Goal: Check status: Check status

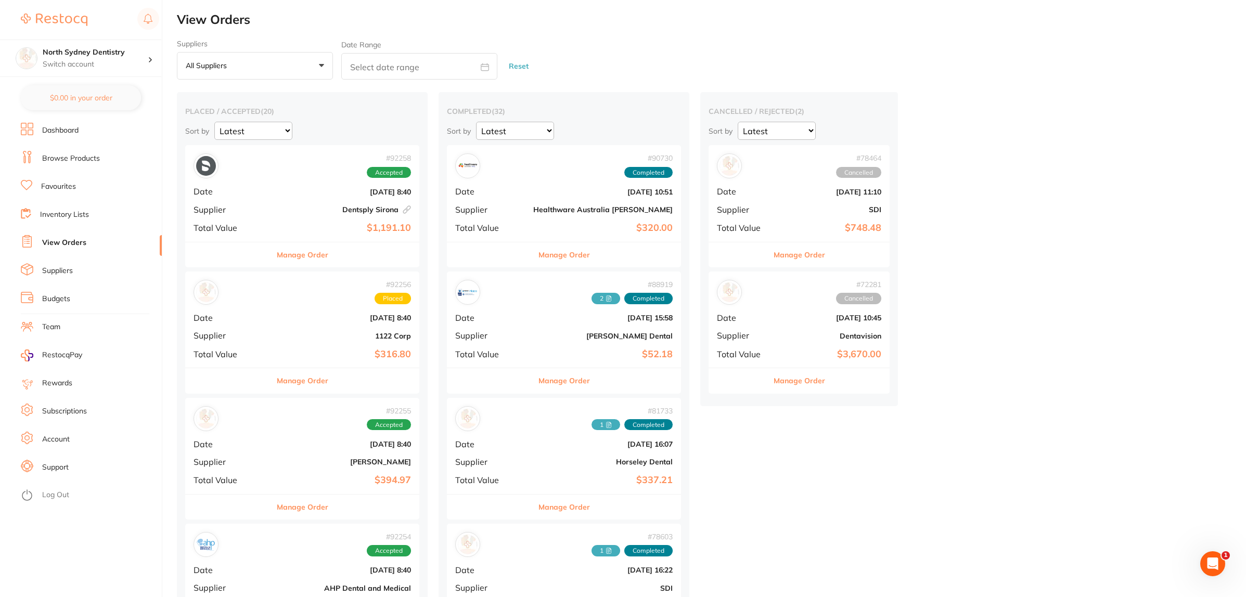
click at [51, 243] on link "View Orders" at bounding box center [64, 243] width 44 height 10
click at [238, 69] on span "+0" at bounding box center [236, 66] width 10 height 10
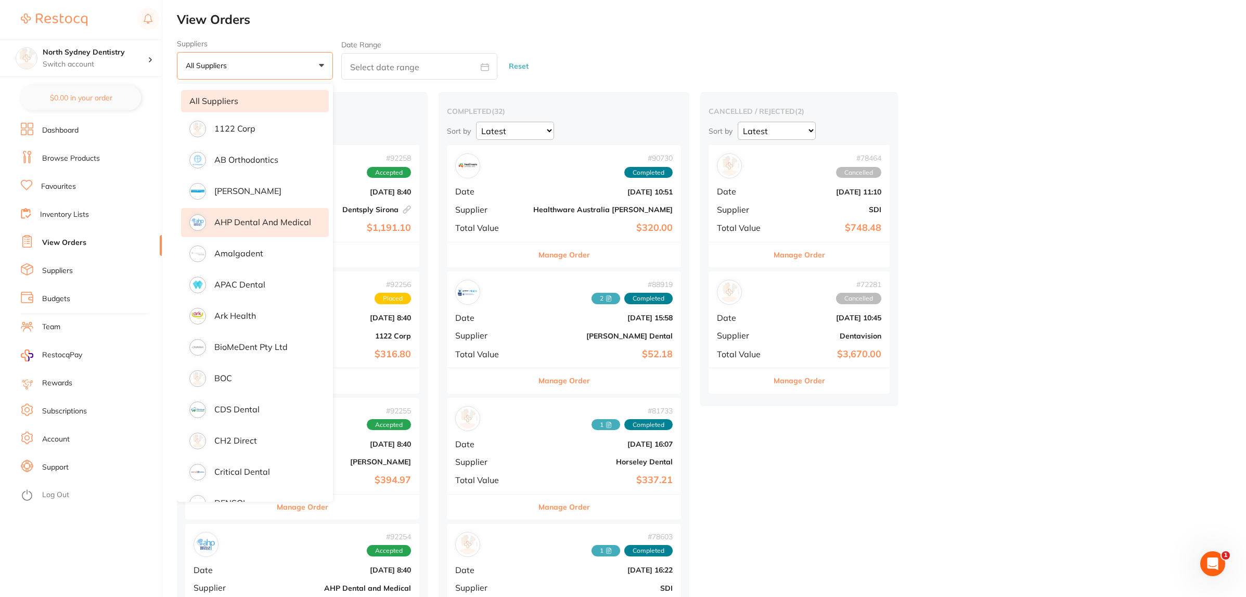
click at [240, 215] on li "AHP Dental and Medical" at bounding box center [255, 222] width 148 height 29
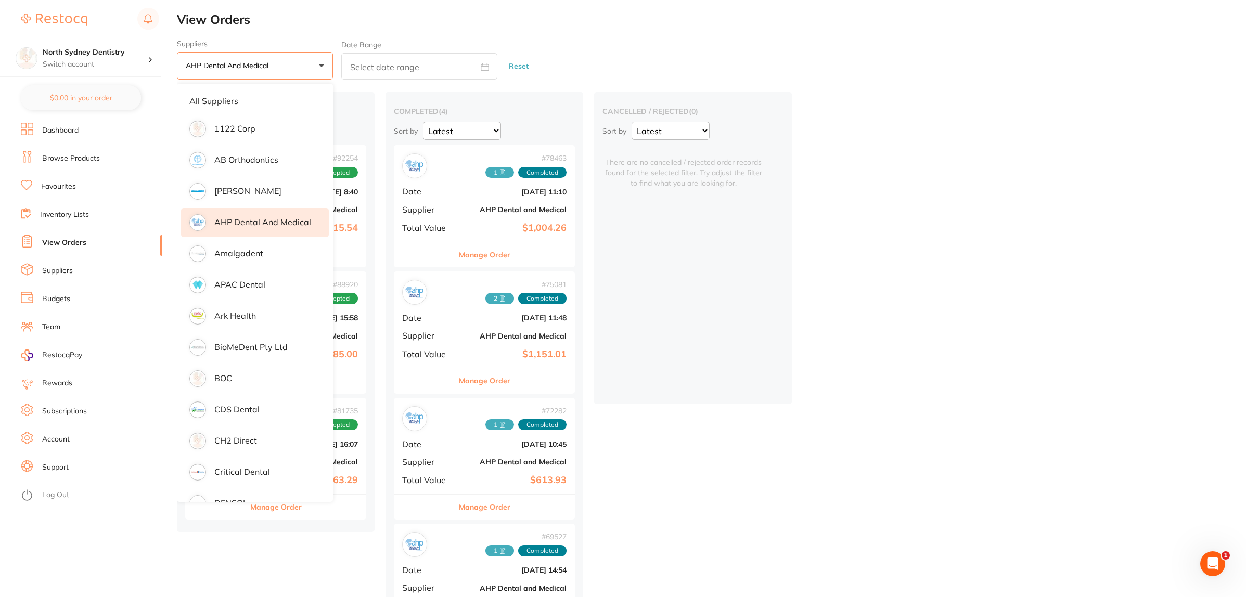
click at [900, 227] on div "placed / accepted ( 3 ) Sort by Latest Notification # 92254 Accepted Date [DATE…" at bounding box center [712, 375] width 1070 height 566
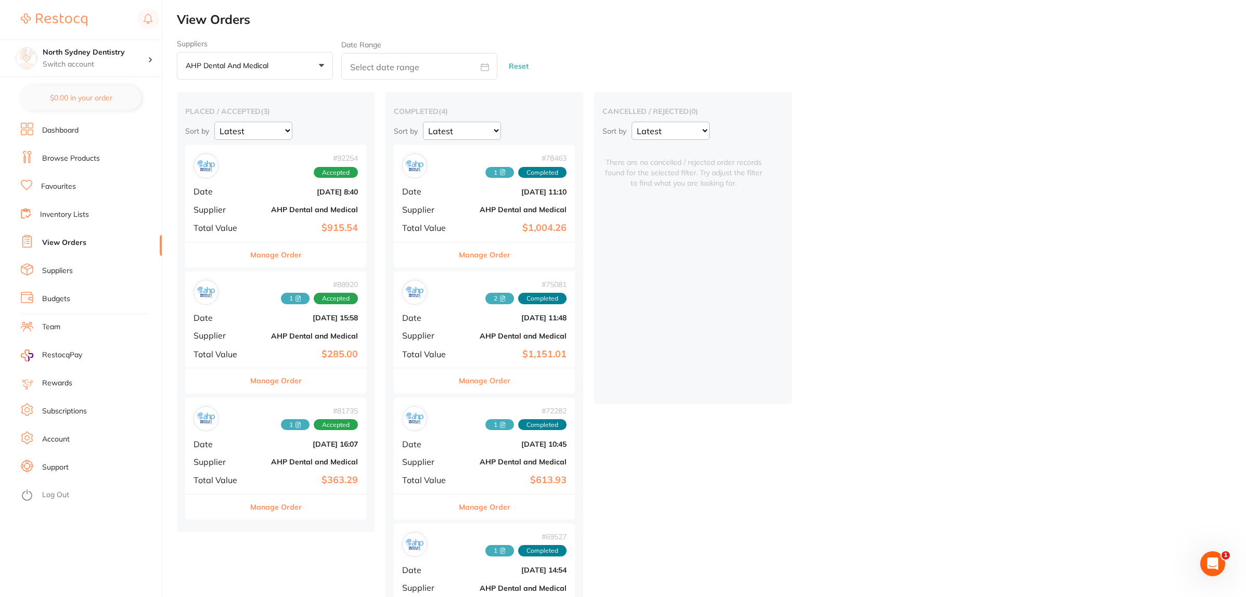
scroll to position [63, 0]
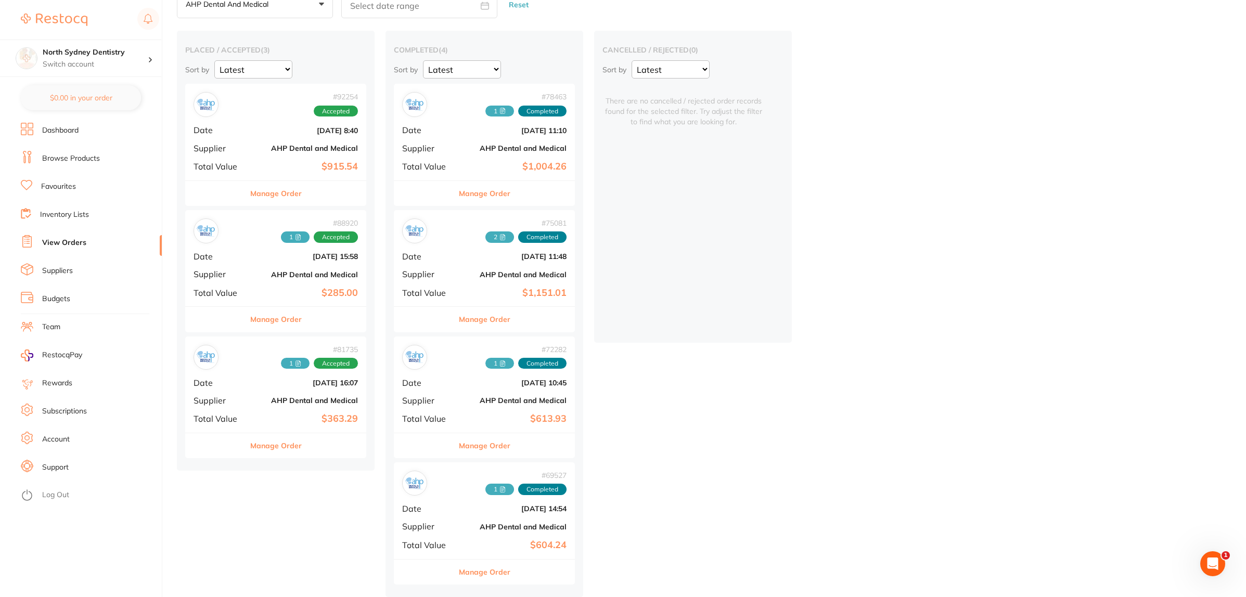
click at [274, 129] on b "[DATE] 8:40" at bounding box center [306, 130] width 104 height 8
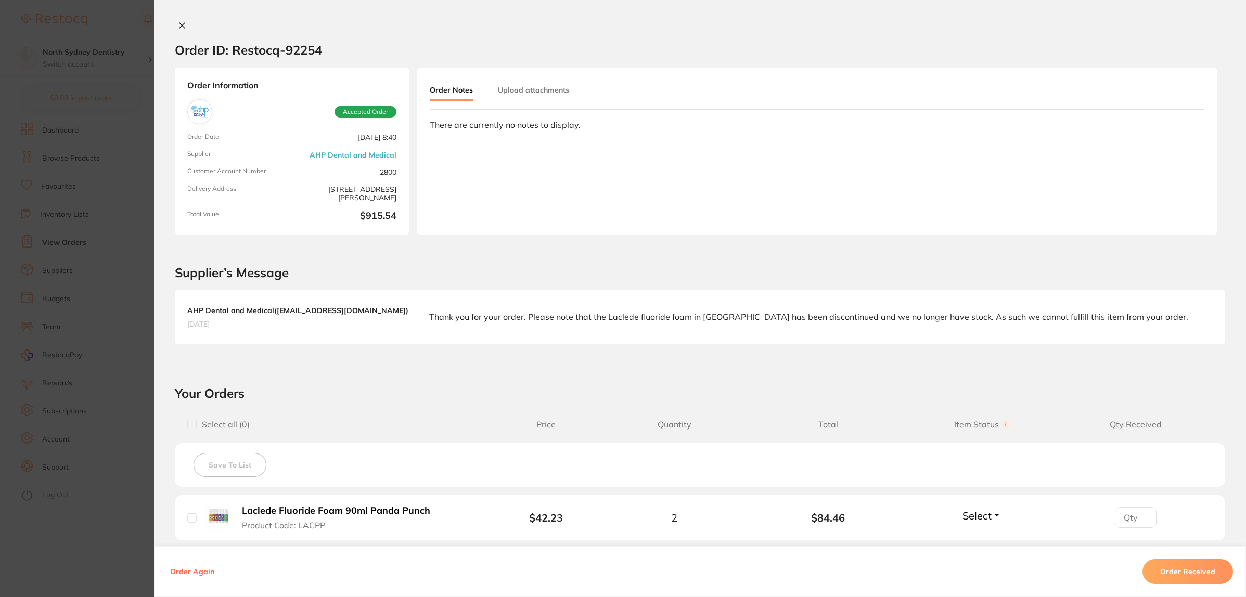
click at [518, 86] on button "Upload attachments" at bounding box center [533, 90] width 71 height 19
click at [1151, 165] on span "Upload" at bounding box center [1164, 166] width 26 height 9
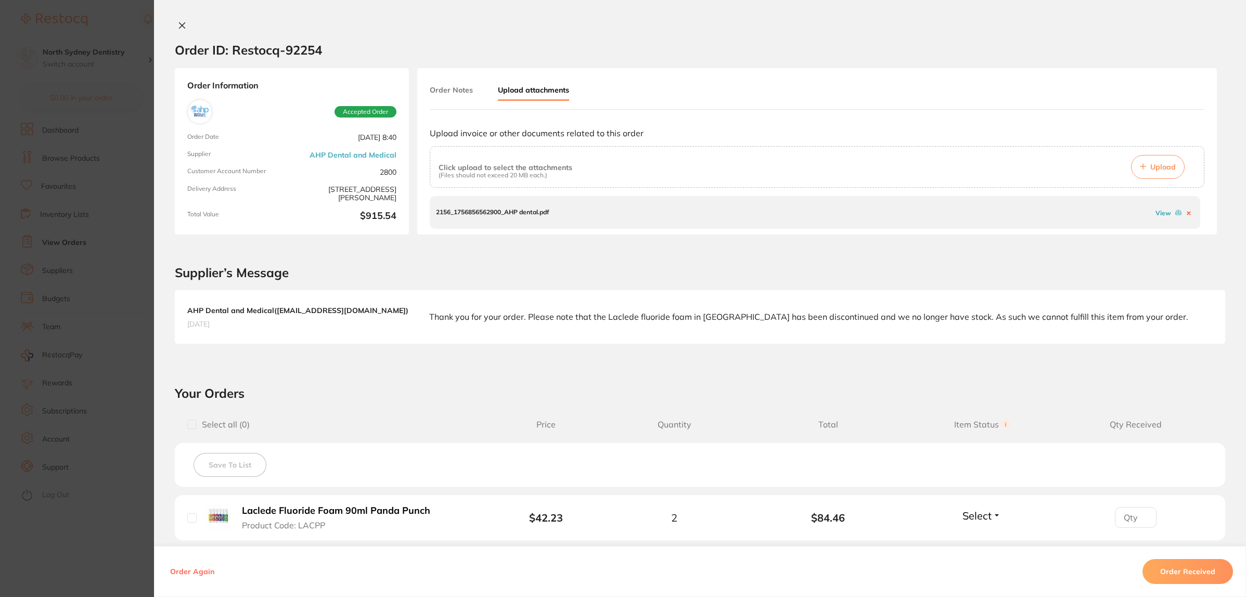
click at [63, 249] on section "Order ID: Restocq- 92254 Order Information Accepted Order Order Date [DATE] 8:4…" at bounding box center [623, 298] width 1246 height 597
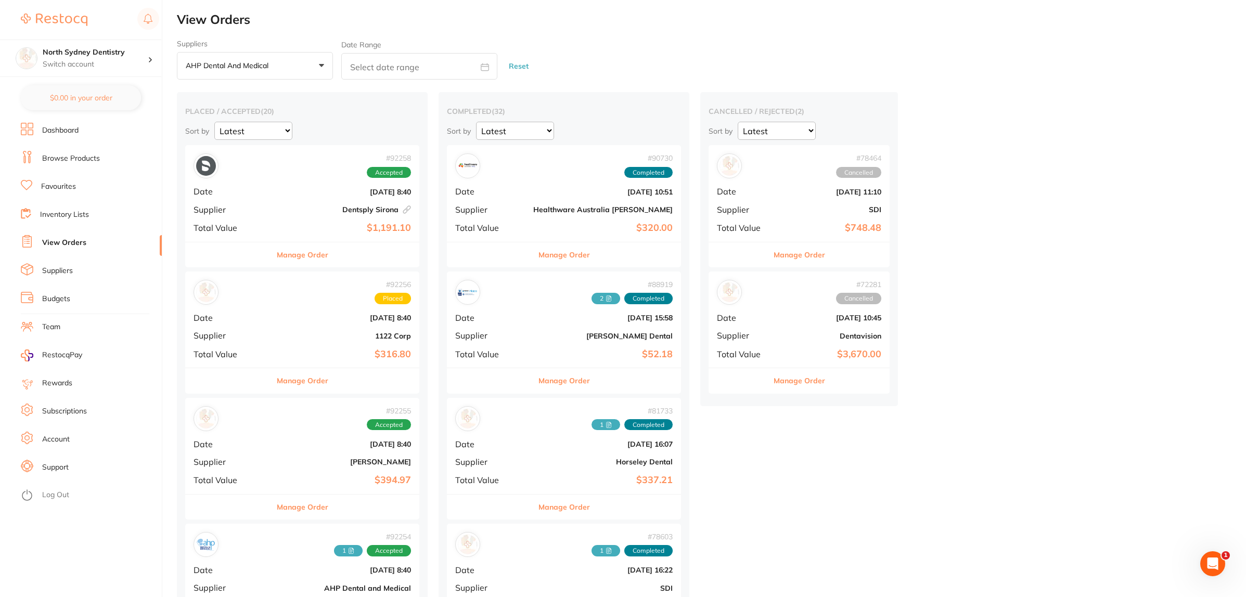
click at [273, 73] on button "AHP Dental and Medical +0" at bounding box center [255, 66] width 156 height 28
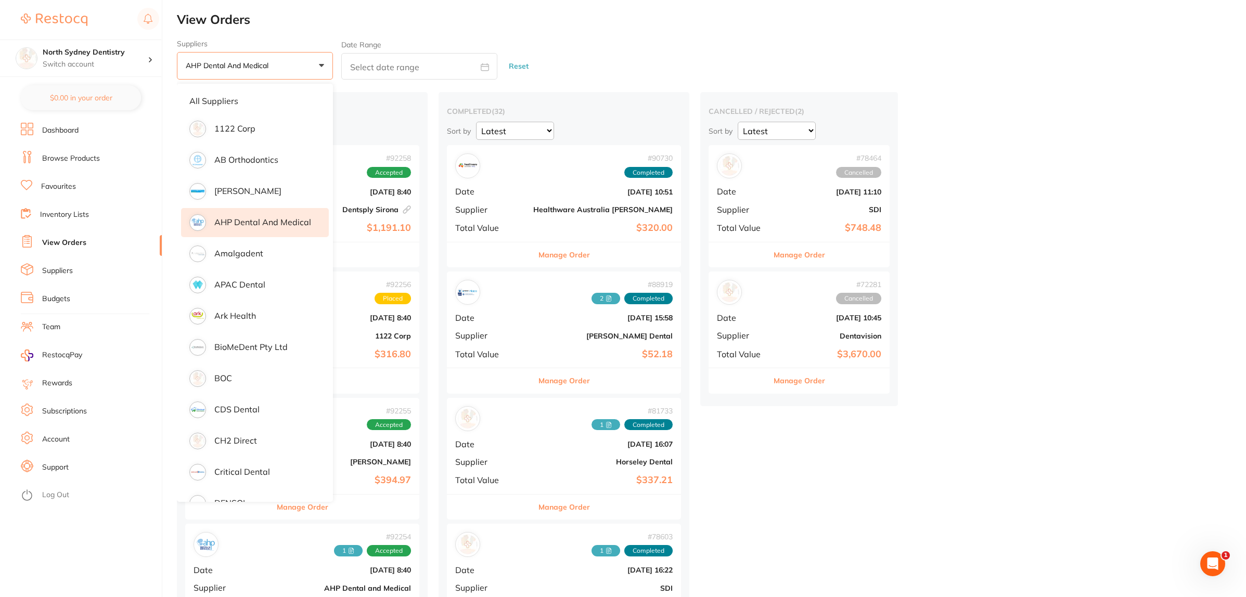
click at [237, 218] on p "AHP Dental and Medical" at bounding box center [262, 222] width 97 height 9
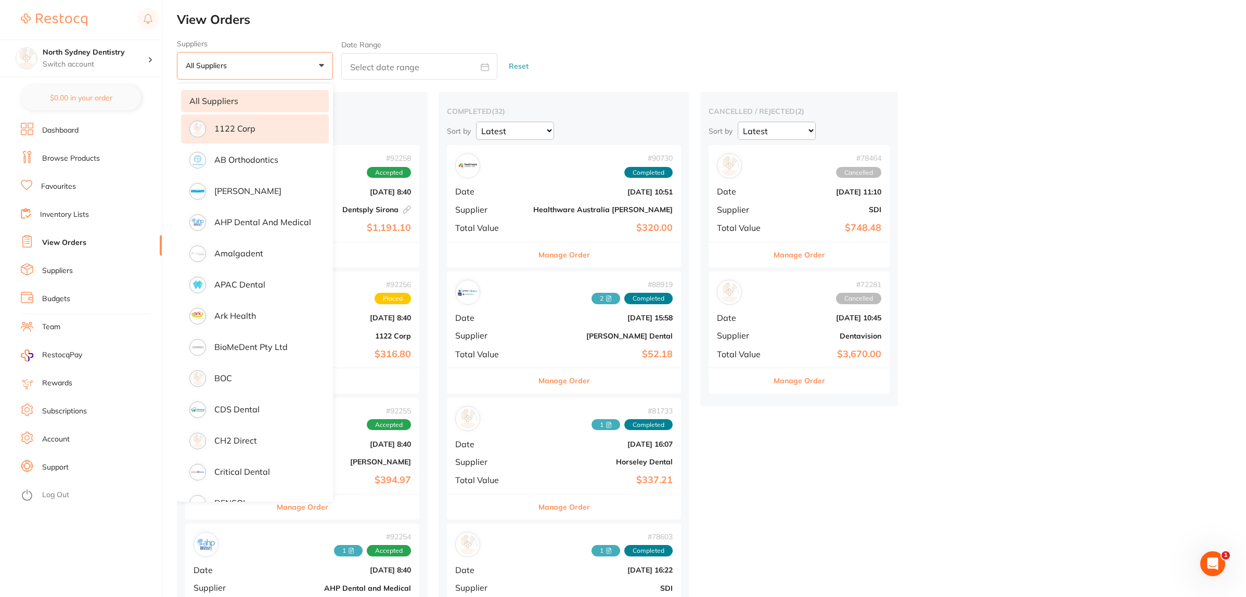
click at [248, 125] on p "1122 Corp" at bounding box center [234, 128] width 41 height 9
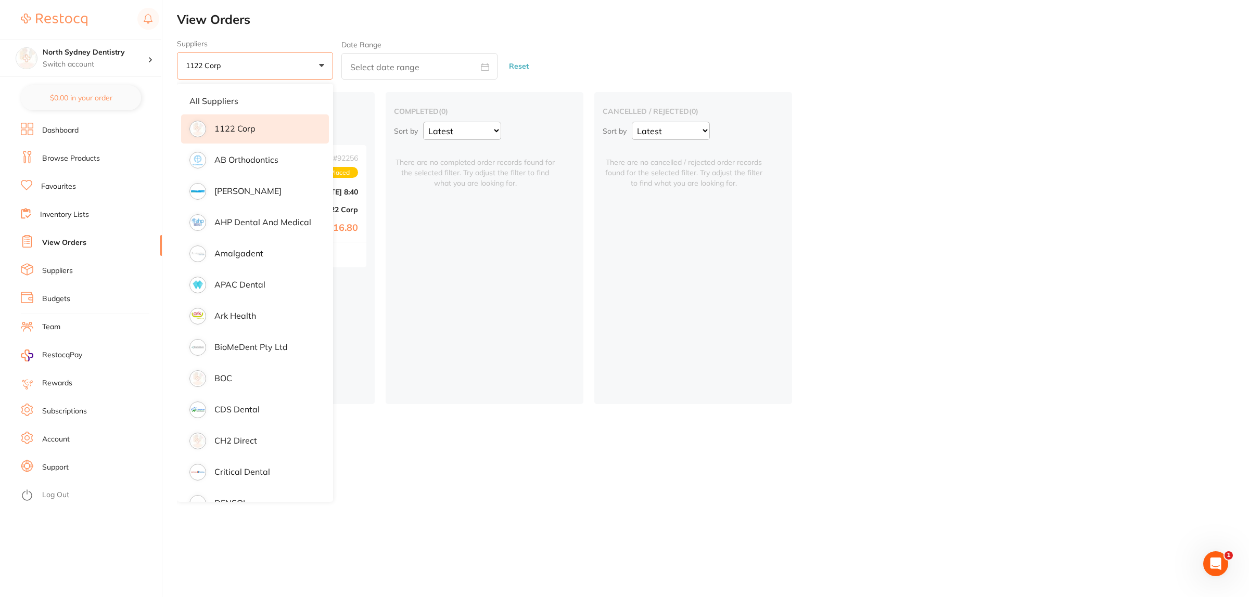
click at [249, 60] on button "1122 Corp +0" at bounding box center [255, 66] width 156 height 28
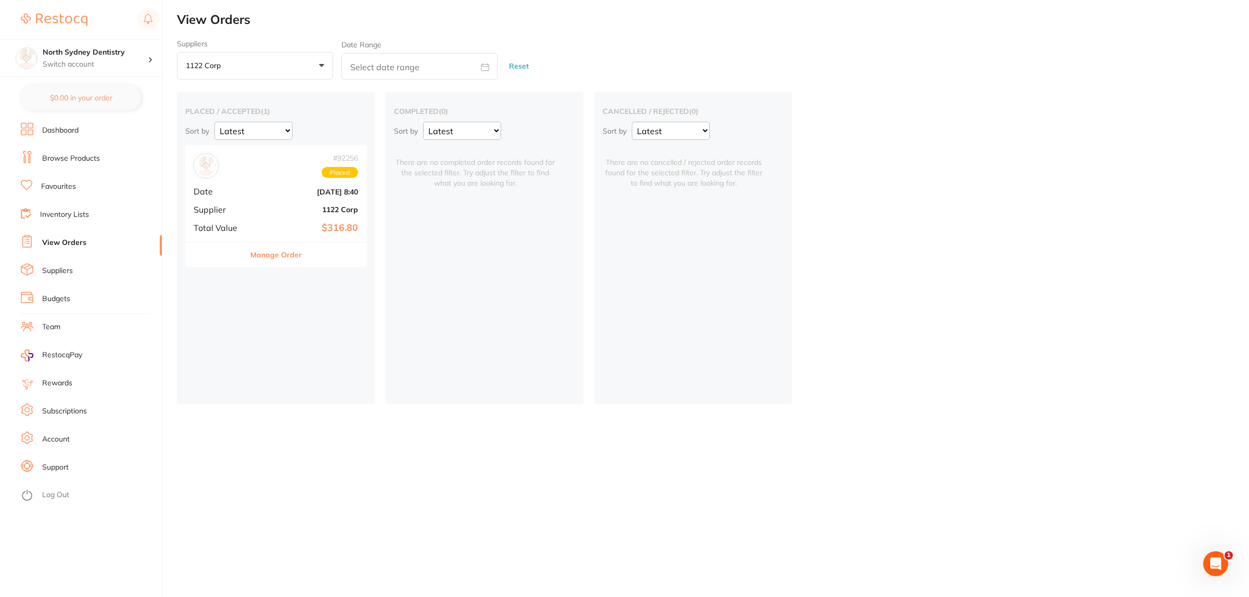
click at [232, 70] on span "+0" at bounding box center [230, 66] width 10 height 10
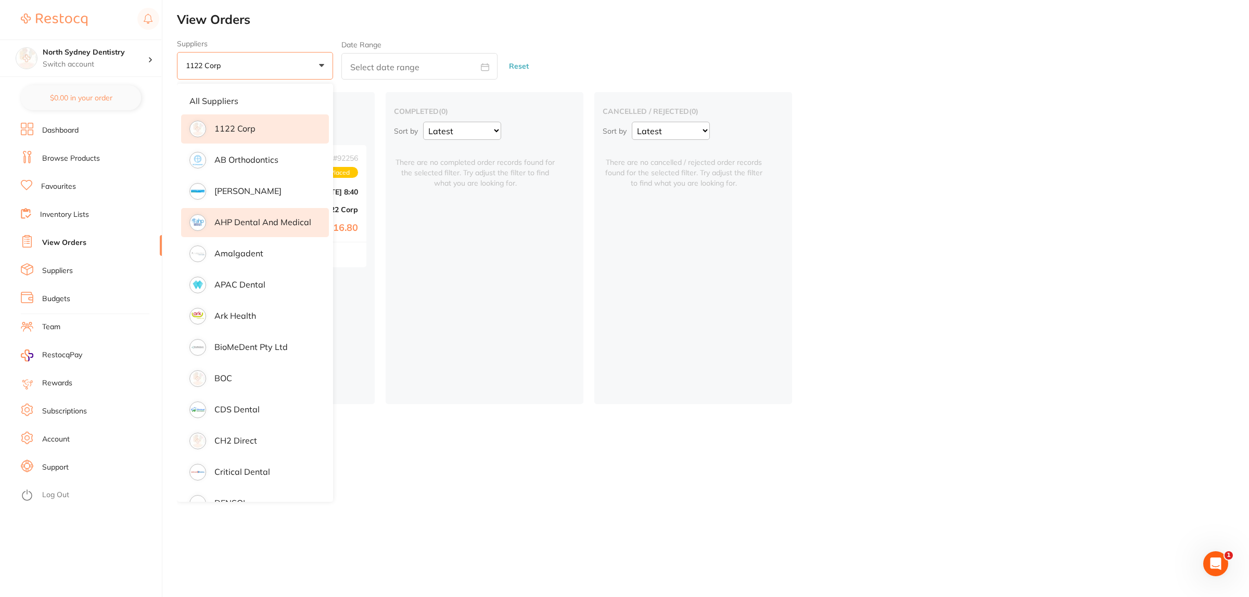
click at [227, 224] on p "AHP Dental and Medical" at bounding box center [262, 222] width 97 height 9
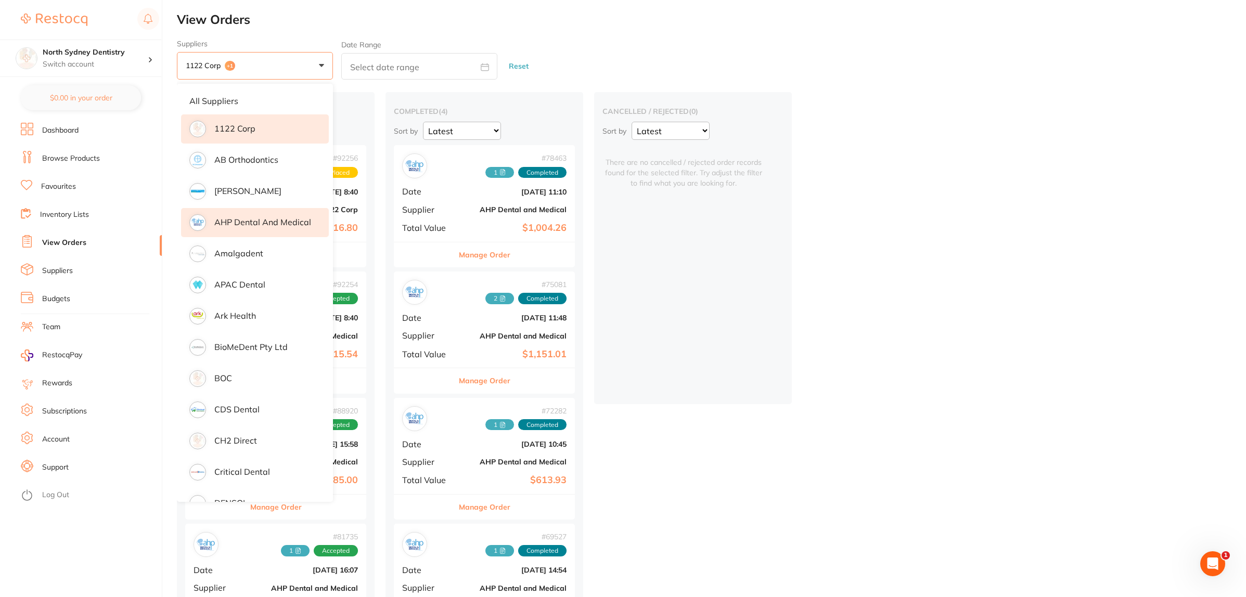
click at [899, 391] on div "placed / accepted ( 4 ) Sort by Latest Notification # 92256 Placed Date [DATE] …" at bounding box center [712, 375] width 1070 height 566
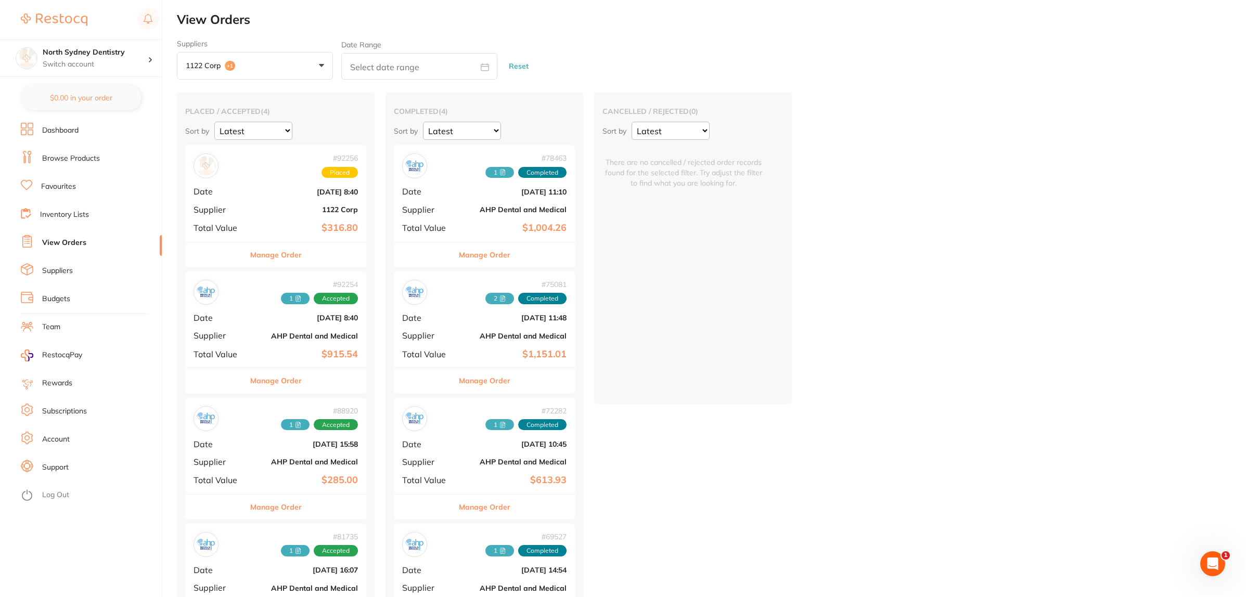
click at [250, 185] on div "# 92256 Placed Date [DATE] 8:40 Supplier 1122 Corp Total Value $316.80" at bounding box center [275, 193] width 181 height 96
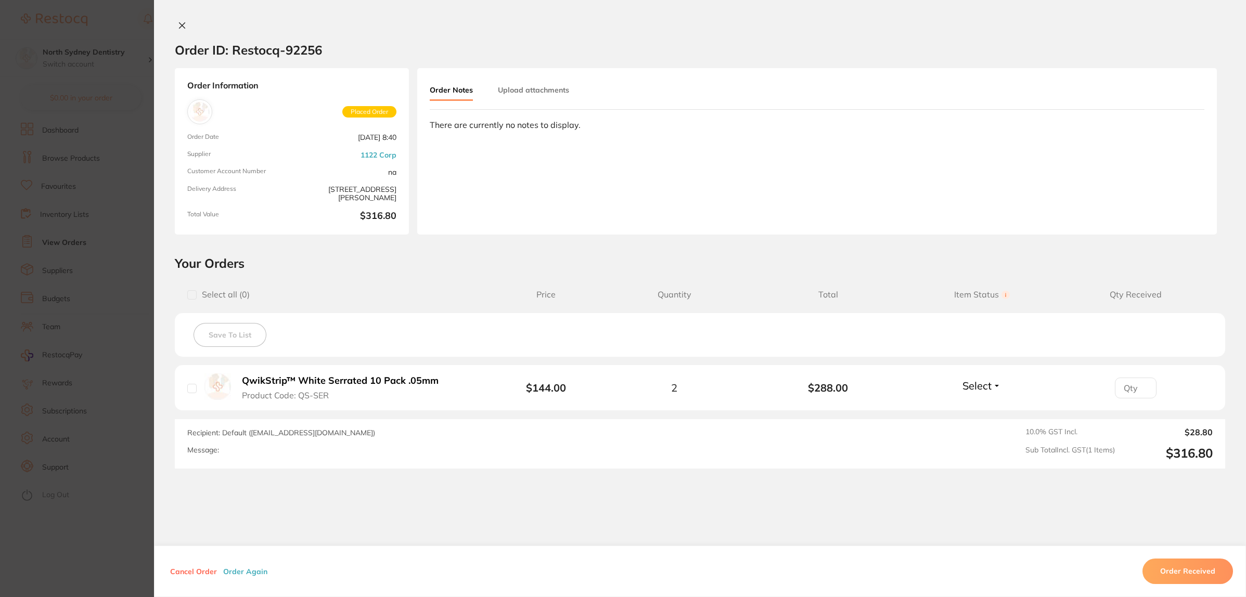
click at [79, 239] on section "Order ID: Restocq- 92256 Order Information Placed Order Order Date [DATE] 8:40 …" at bounding box center [623, 298] width 1246 height 597
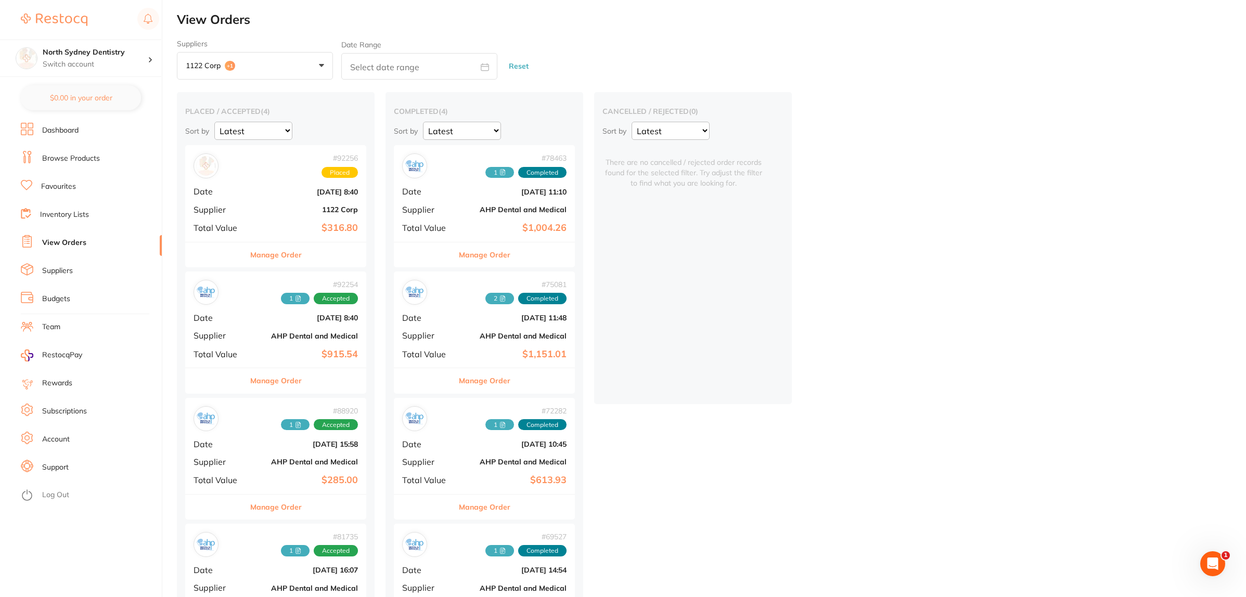
click at [256, 353] on b "$915.54" at bounding box center [306, 354] width 104 height 11
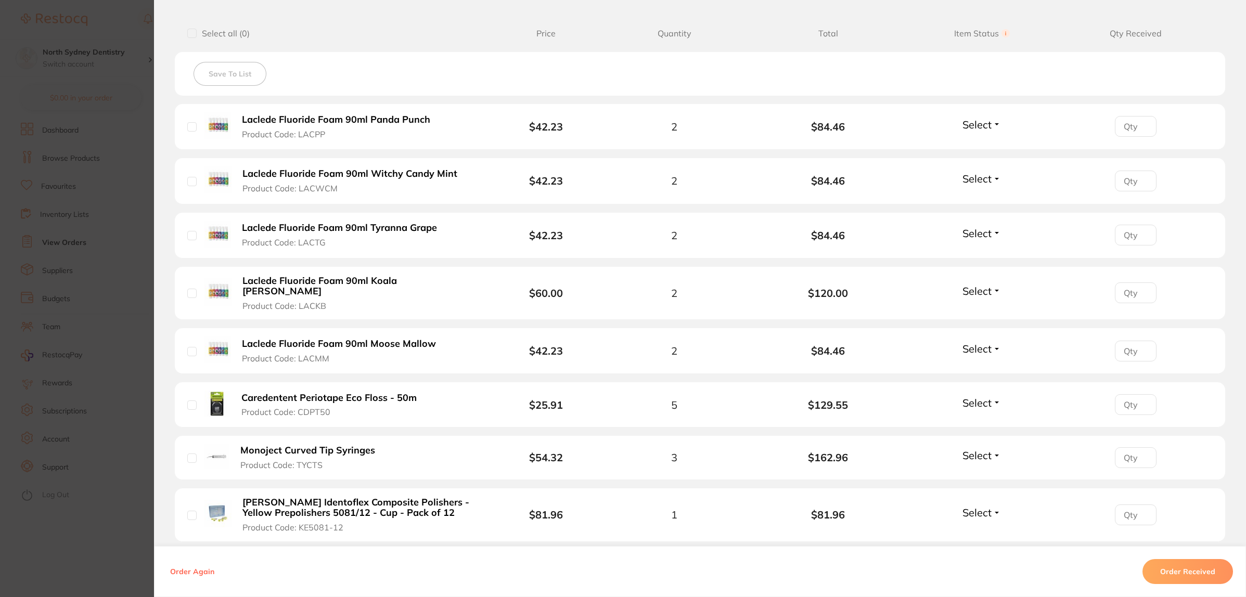
scroll to position [390, 0]
click at [1184, 573] on button "Order Received" at bounding box center [1188, 571] width 91 height 25
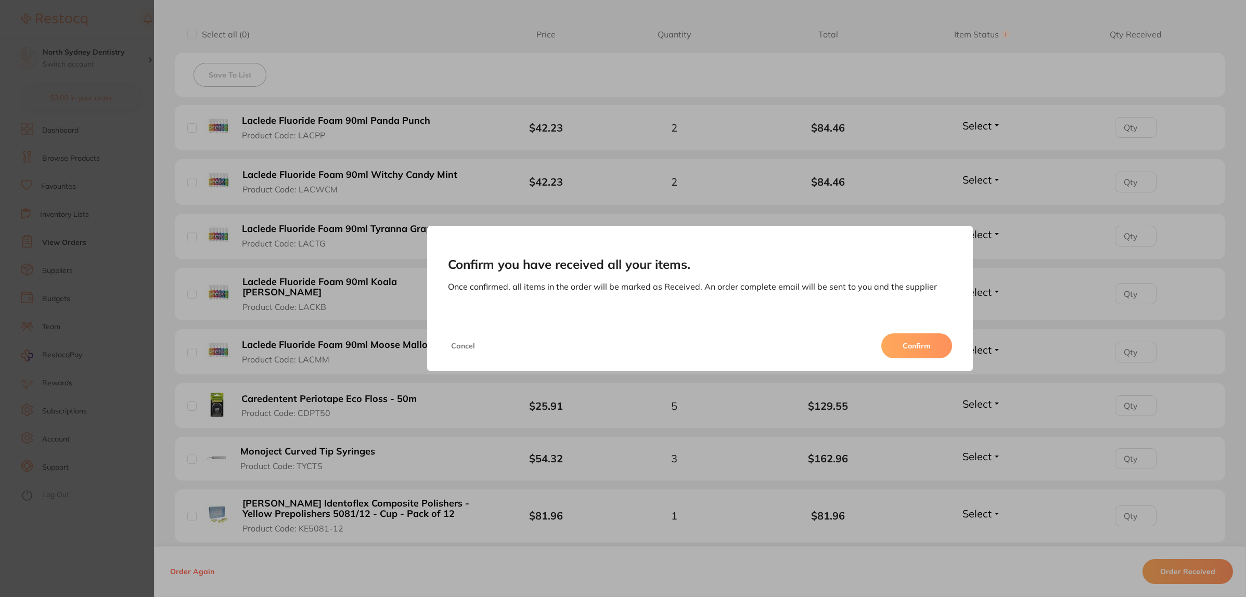
click at [931, 345] on button "Confirm" at bounding box center [917, 346] width 71 height 25
